Goal: Transaction & Acquisition: Purchase product/service

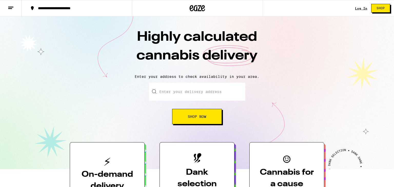
click at [178, 93] on input "Enter your delivery address" at bounding box center [197, 92] width 96 height 18
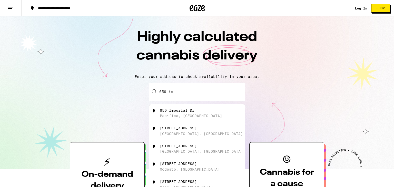
click at [178, 111] on div "659 Imperial Dr" at bounding box center [177, 111] width 35 height 4
type input "659 Imperial Dr, Pacifica, CA"
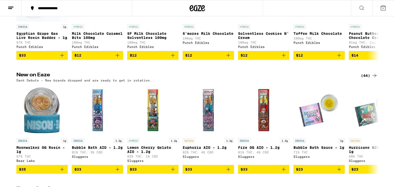
scroll to position [359, 0]
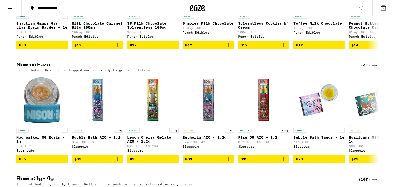
click at [368, 69] on div "(44)" at bounding box center [369, 65] width 17 height 6
click at [375, 69] on icon at bounding box center [375, 65] width 6 height 6
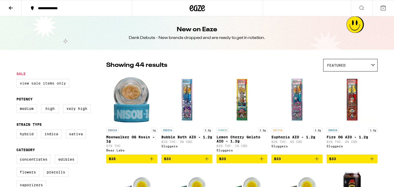
click at [29, 84] on label "View Sale Items Only" at bounding box center [42, 83] width 53 height 9
click at [18, 80] on input "View Sale Items Only" at bounding box center [17, 80] width 0 height 0
checkbox input "true"
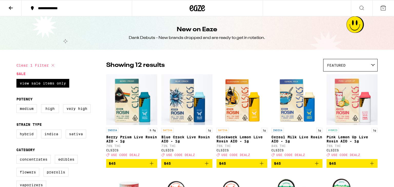
click at [22, 74] on legend "Sale" at bounding box center [20, 74] width 9 height 4
click at [9, 6] on icon at bounding box center [11, 8] width 6 height 6
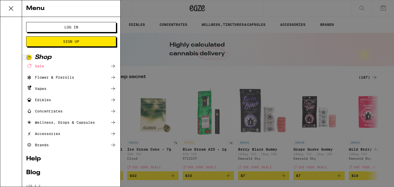
click at [43, 56] on div "Shop" at bounding box center [71, 57] width 90 height 6
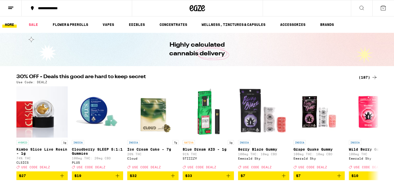
click at [366, 77] on div "(187)" at bounding box center [368, 77] width 19 height 6
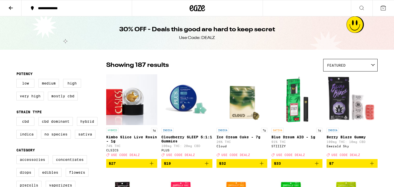
click at [183, 166] on span "$19" at bounding box center [187, 164] width 46 height 6
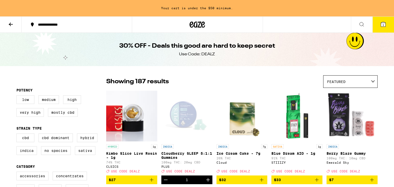
click at [208, 182] on icon "Increment" at bounding box center [208, 180] width 4 height 4
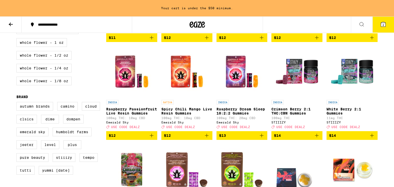
scroll to position [349, 0]
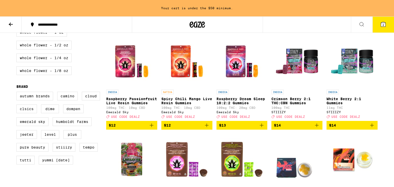
click at [283, 129] on span "$14" at bounding box center [297, 125] width 46 height 6
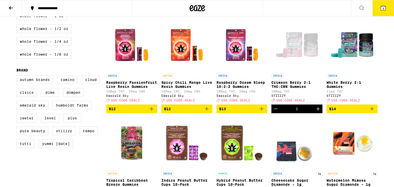
scroll to position [333, 0]
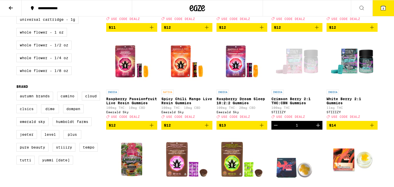
click at [319, 127] on icon "Increment" at bounding box center [318, 126] width 4 height 4
click at [334, 128] on span "$14" at bounding box center [332, 125] width 7 height 4
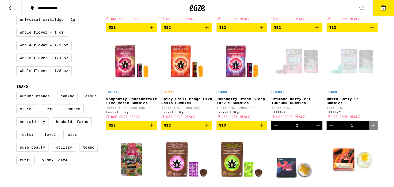
click at [318, 127] on icon "Increment" at bounding box center [318, 126] width 4 height 4
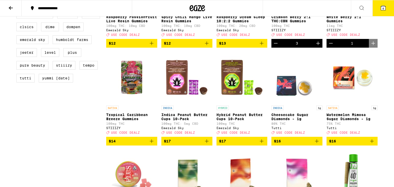
scroll to position [425, 0]
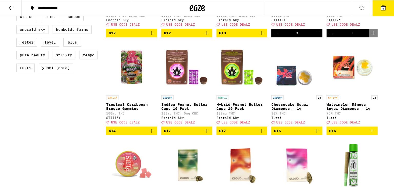
click at [138, 134] on span "$14" at bounding box center [132, 131] width 46 height 6
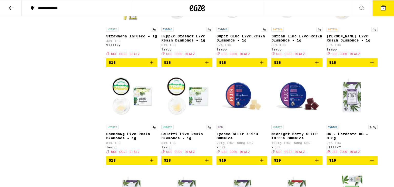
scroll to position [702, 0]
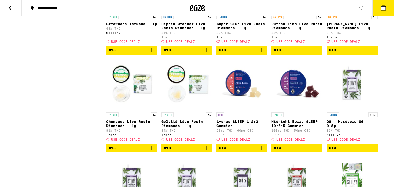
click at [285, 151] on span "$19" at bounding box center [297, 148] width 46 height 6
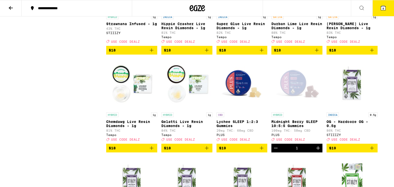
click at [318, 151] on icon "Increment" at bounding box center [318, 148] width 6 height 6
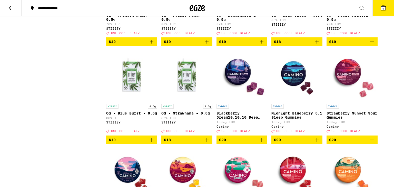
scroll to position [908, 0]
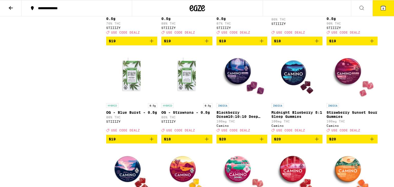
click at [255, 142] on span "$20" at bounding box center [242, 139] width 46 height 6
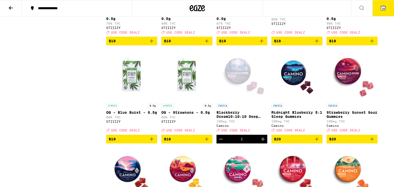
click at [265, 142] on icon "Increment" at bounding box center [263, 139] width 6 height 6
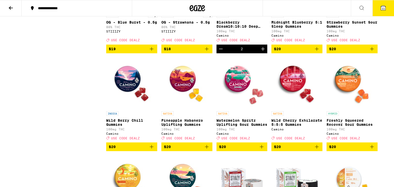
scroll to position [1000, 0]
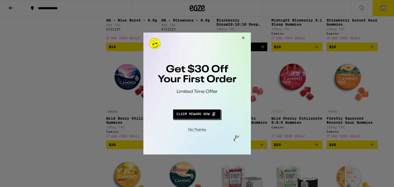
click at [243, 35] on button "Close Modal" at bounding box center [242, 39] width 14 height 12
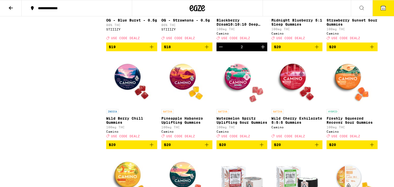
click at [342, 148] on span "$20" at bounding box center [352, 145] width 46 height 6
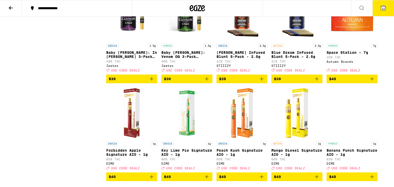
scroll to position [2940, 0]
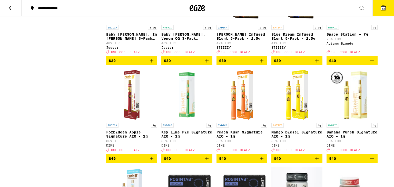
click at [145, 64] on span "$30" at bounding box center [132, 61] width 46 height 6
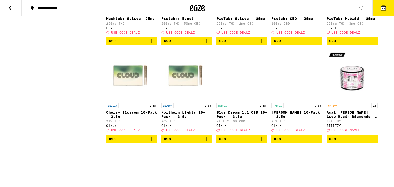
scroll to position [1952, 0]
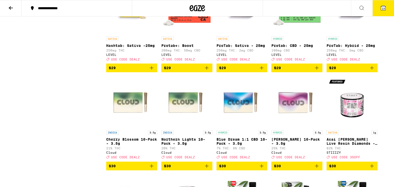
click at [7, 8] on button at bounding box center [11, 8] width 22 height 16
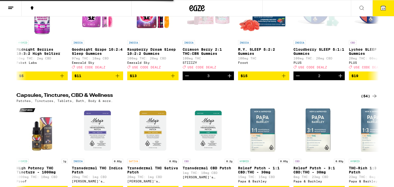
click at [7, 7] on button at bounding box center [11, 8] width 22 height 16
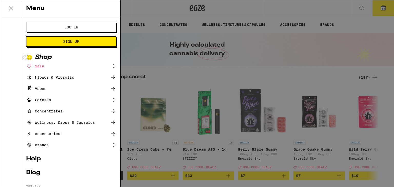
click at [33, 25] on button "Log In" at bounding box center [71, 27] width 90 height 10
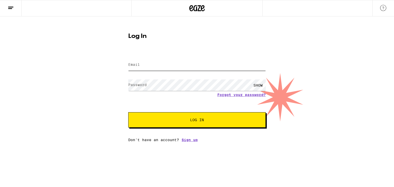
click at [135, 61] on input "Email" at bounding box center [197, 65] width 138 height 12
type input "billkeenan50@sbcglobal.net"
click at [132, 83] on label "Password" at bounding box center [137, 85] width 18 height 4
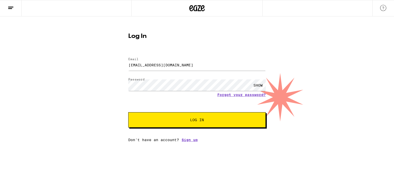
click at [179, 120] on span "Log In" at bounding box center [197, 120] width 96 height 4
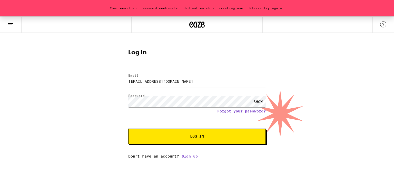
click at [183, 142] on button "Log In" at bounding box center [197, 136] width 138 height 15
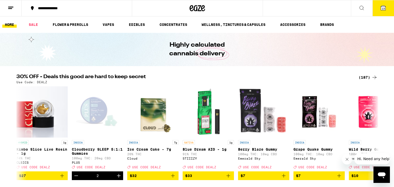
click at [382, 6] on icon at bounding box center [383, 8] width 5 height 5
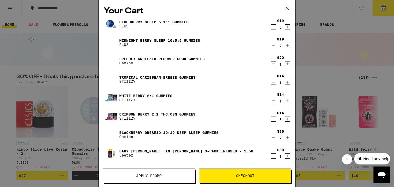
click at [382, 6] on div "Your Cart Cloudberry SLEEP 5:1:1 Gummies PLUS $19 2 Midnight Berry SLEEP 10:5:5…" at bounding box center [197, 93] width 394 height 187
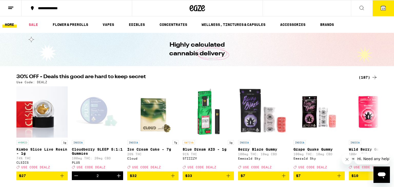
click at [380, 6] on icon at bounding box center [383, 8] width 6 height 6
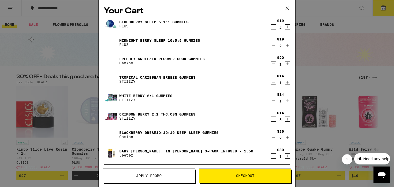
click at [145, 176] on span "Apply Promo" at bounding box center [148, 176] width 25 height 4
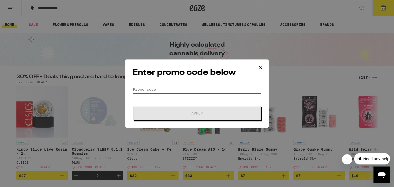
click at [169, 86] on input "Promo Code" at bounding box center [197, 90] width 129 height 8
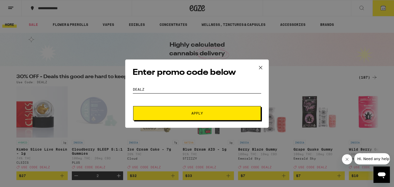
type input "dealz"
click at [194, 116] on button "Apply" at bounding box center [197, 113] width 128 height 14
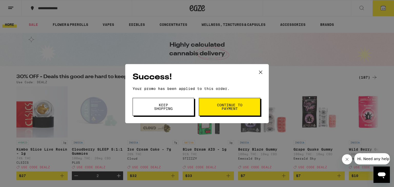
click at [218, 104] on span "Continue to payment" at bounding box center [230, 106] width 26 height 7
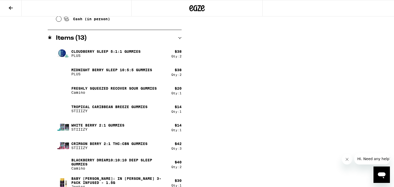
scroll to position [274, 0]
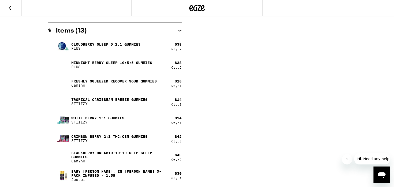
click at [11, 12] on button at bounding box center [11, 8] width 22 height 16
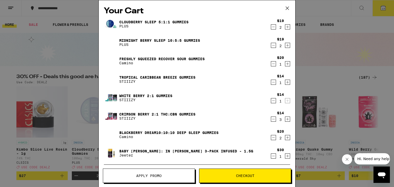
click at [273, 45] on icon "Decrement" at bounding box center [273, 45] width 5 height 6
click at [273, 119] on icon "Decrement" at bounding box center [273, 119] width 5 height 6
click at [219, 130] on div "Blackberry Dream10:10:10 Deep Sleep Gummies Camino" at bounding box center [187, 135] width 167 height 14
click at [157, 173] on button "Apply Promo" at bounding box center [149, 176] width 92 height 14
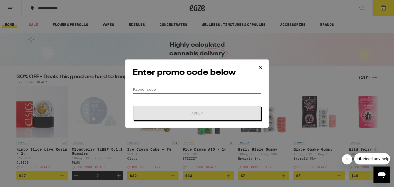
click at [167, 91] on input "Promo Code" at bounding box center [197, 90] width 129 height 8
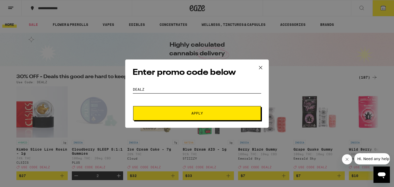
type input "dealz"
click at [174, 109] on button "Apply" at bounding box center [197, 113] width 128 height 14
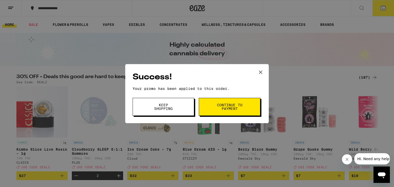
click at [210, 102] on button "Continue to payment" at bounding box center [230, 107] width 62 height 18
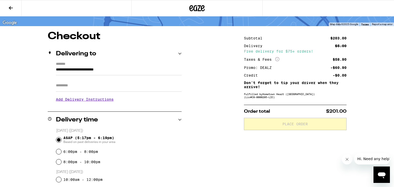
scroll to position [41, 0]
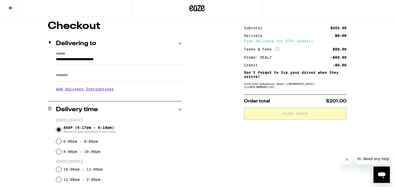
click at [110, 90] on h3 "Add Delivery Instructions" at bounding box center [119, 89] width 126 height 12
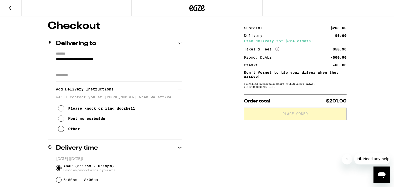
click at [62, 111] on icon at bounding box center [61, 108] width 6 height 6
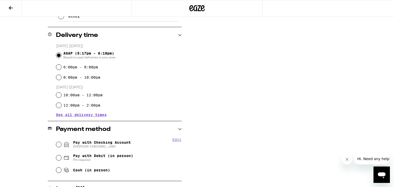
scroll to position [164, 0]
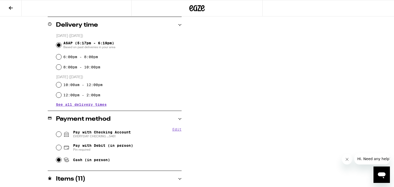
click at [60, 161] on input "Cash (in person)" at bounding box center [58, 160] width 5 height 5
radio input "true"
click at [56, 145] on input "Pay with Debit (in person) Pin required" at bounding box center [58, 147] width 5 height 5
radio input "true"
click at [56, 132] on input "Pay with Checking Account EVERYDAY CHECKING ...5461" at bounding box center [58, 134] width 5 height 5
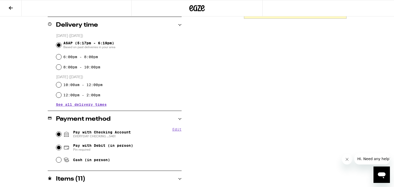
radio input "true"
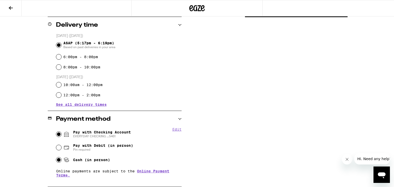
click at [57, 162] on input "Cash (in person)" at bounding box center [58, 160] width 5 height 5
radio input "true"
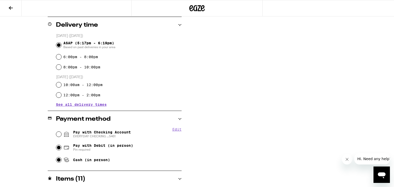
click at [56, 145] on input "Pay with Debit (in person) Pin required" at bounding box center [58, 147] width 5 height 5
radio input "true"
click at [56, 132] on input "Pay with Checking Account EVERYDAY CHECKING ...5461" at bounding box center [58, 134] width 5 height 5
radio input "true"
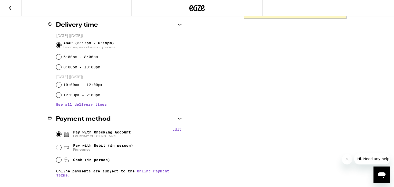
click at [59, 164] on div "Cash (in person)" at bounding box center [119, 160] width 126 height 11
click at [59, 163] on input "Cash (in person)" at bounding box center [58, 160] width 5 height 5
radio input "true"
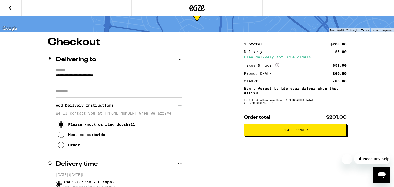
scroll to position [22, 0]
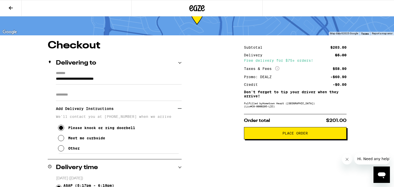
click at [292, 135] on span "Place Order" at bounding box center [295, 134] width 25 height 4
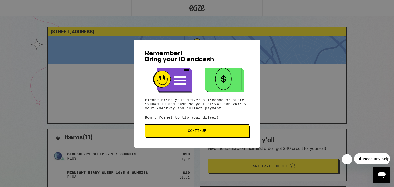
click at [214, 129] on button "Continue" at bounding box center [197, 131] width 104 height 12
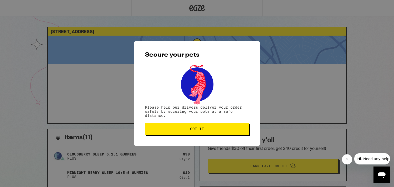
click at [214, 129] on span "Got it" at bounding box center [196, 129] width 95 height 4
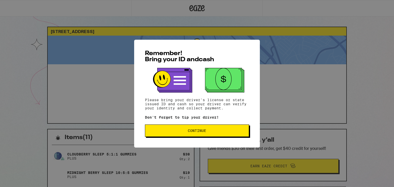
click at [186, 129] on button "Continue" at bounding box center [197, 131] width 104 height 12
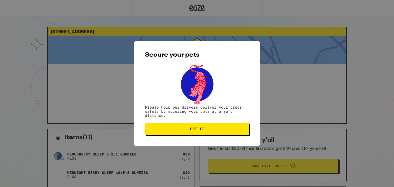
click at [186, 129] on span "Got it" at bounding box center [196, 129] width 95 height 4
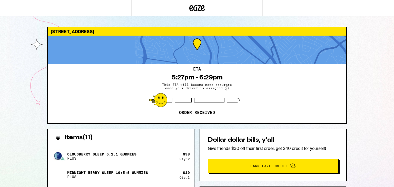
click at [186, 130] on div "Items ( 11 )" at bounding box center [121, 135] width 146 height 11
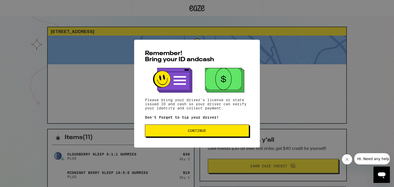
click at [173, 128] on button "Continue" at bounding box center [197, 131] width 104 height 12
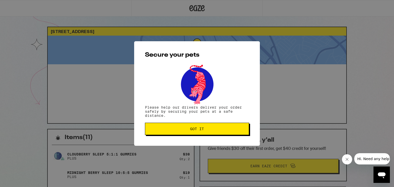
click at [174, 128] on span "Got it" at bounding box center [196, 129] width 95 height 4
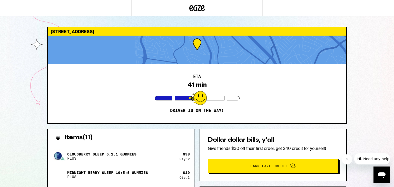
click at [246, 112] on div "ETA 41 min Driver is on the way!" at bounding box center [197, 93] width 299 height 59
click at [267, 96] on div "ETA 41 min Driver is on the way!" at bounding box center [197, 93] width 299 height 59
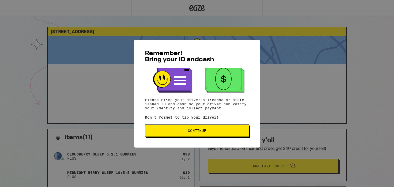
click at [190, 134] on button "Continue" at bounding box center [197, 131] width 104 height 12
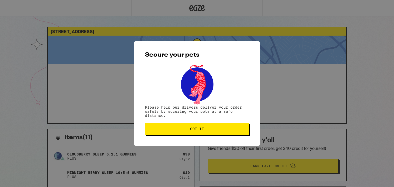
click at [196, 129] on span "Got it" at bounding box center [197, 129] width 14 height 4
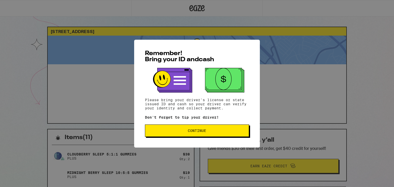
click at [167, 133] on span "Continue" at bounding box center [196, 131] width 95 height 4
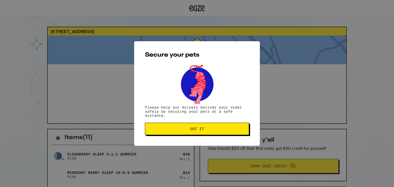
click at [169, 131] on span "Got it" at bounding box center [196, 129] width 95 height 4
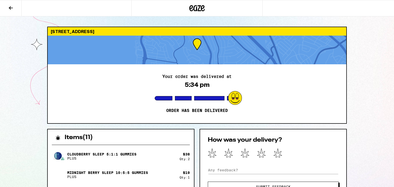
click at [169, 131] on div "Items ( 11 )" at bounding box center [121, 135] width 146 height 11
click at [276, 150] on icon at bounding box center [278, 153] width 9 height 9
click at [234, 168] on input at bounding box center [273, 171] width 131 height 8
type input "Robs a great employee"
click at [235, 185] on button "Submit Feedback" at bounding box center [273, 187] width 131 height 10
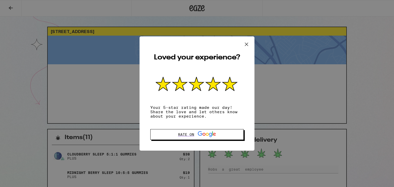
click at [246, 44] on icon at bounding box center [247, 45] width 8 height 8
